Goal: Information Seeking & Learning: Learn about a topic

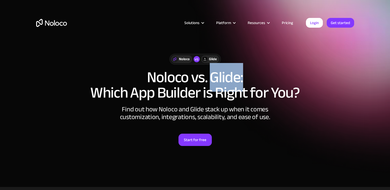
click at [289, 48] on div "Noloco vs Glide Noloco vs. Glide: Which App Builder is Right for You? Find out …" at bounding box center [195, 99] width 328 height 123
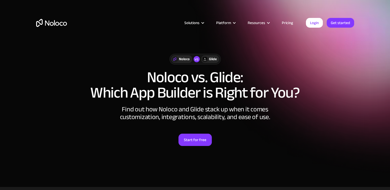
click at [286, 18] on div "Solutions Use Cases Business Types Project Management Keep track of customers, …" at bounding box center [195, 23] width 328 height 20
click at [286, 20] on link "Pricing" at bounding box center [287, 22] width 24 height 7
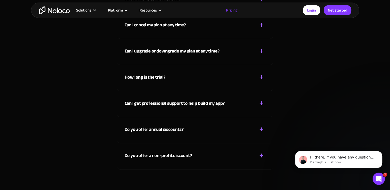
scroll to position [2408, 0]
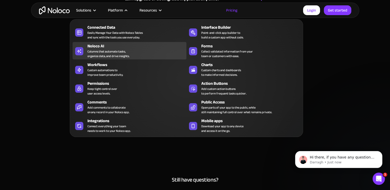
click at [110, 57] on div "Columns that automate tasks, organize data, and drive insights." at bounding box center [108, 53] width 42 height 9
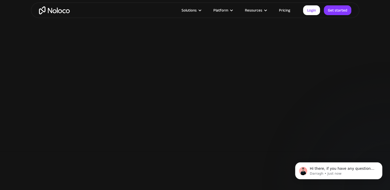
scroll to position [717, 0]
